Goal: Find contact information: Obtain details needed to contact an individual or organization

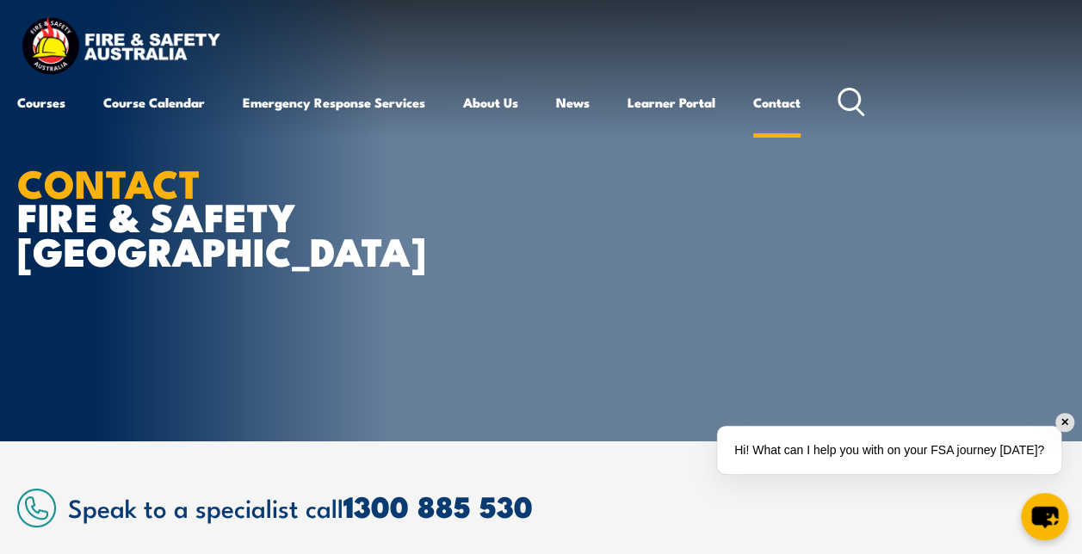
click at [774, 102] on link "Contact" at bounding box center [776, 102] width 47 height 41
